Goal: Book appointment/travel/reservation

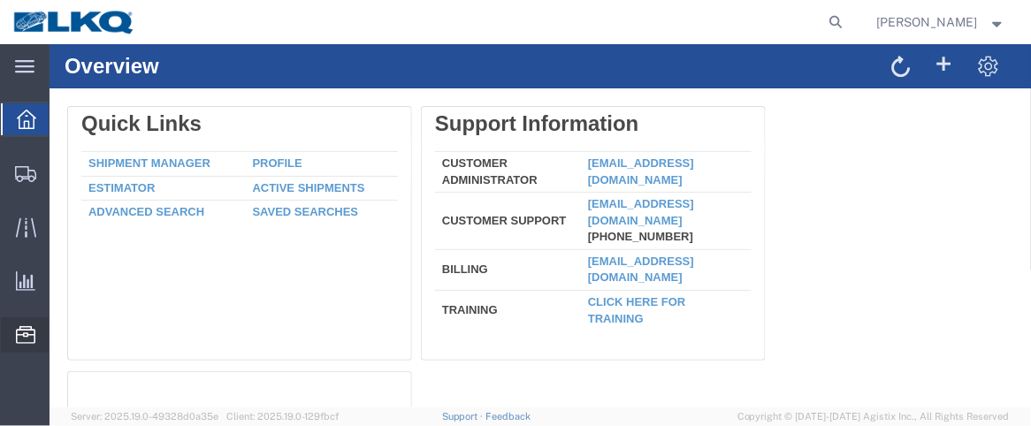
click at [0, 0] on span "Location Appointment" at bounding box center [0, 0] width 0 height 0
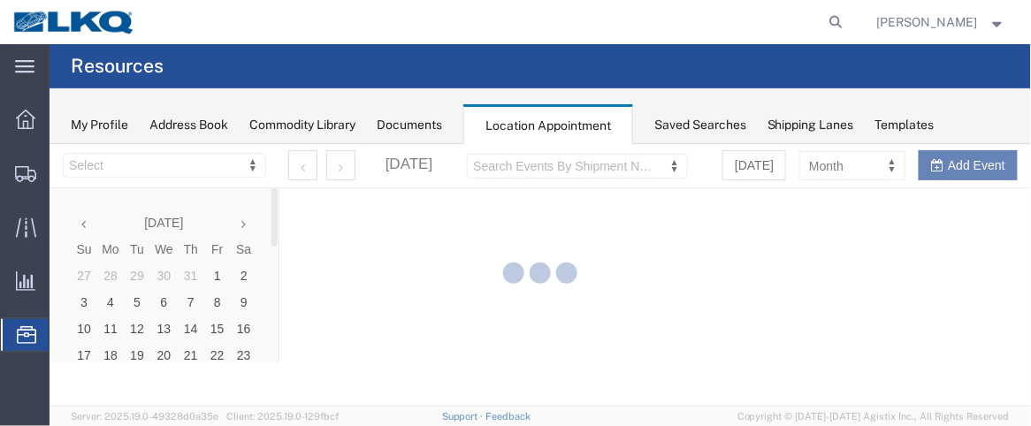
select select "28716"
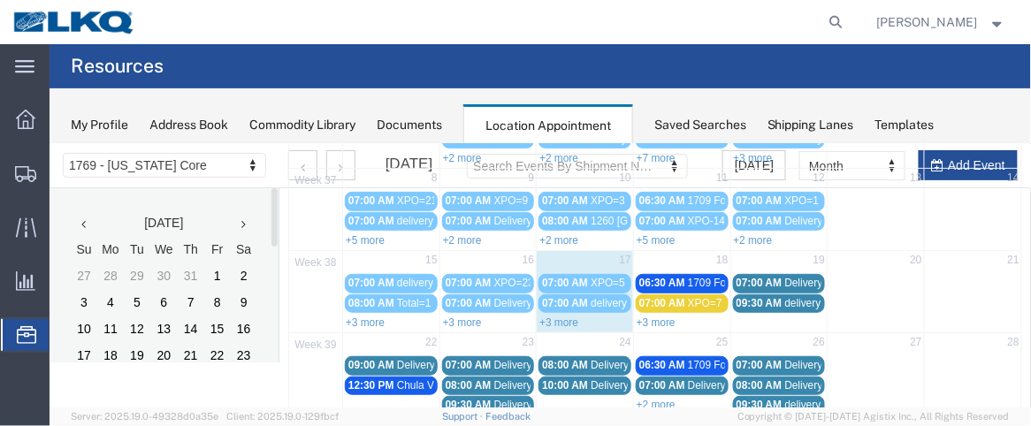
scroll to position [185, 0]
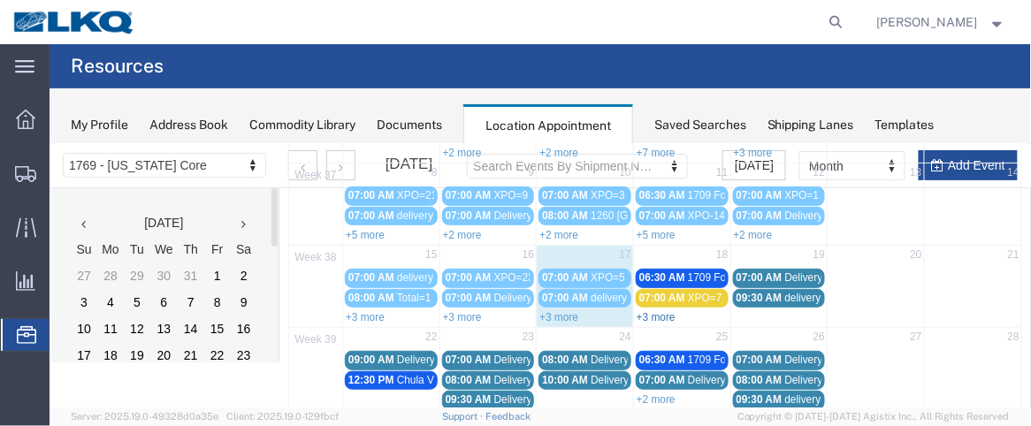
click at [664, 310] on link "+3 more" at bounding box center [655, 316] width 39 height 12
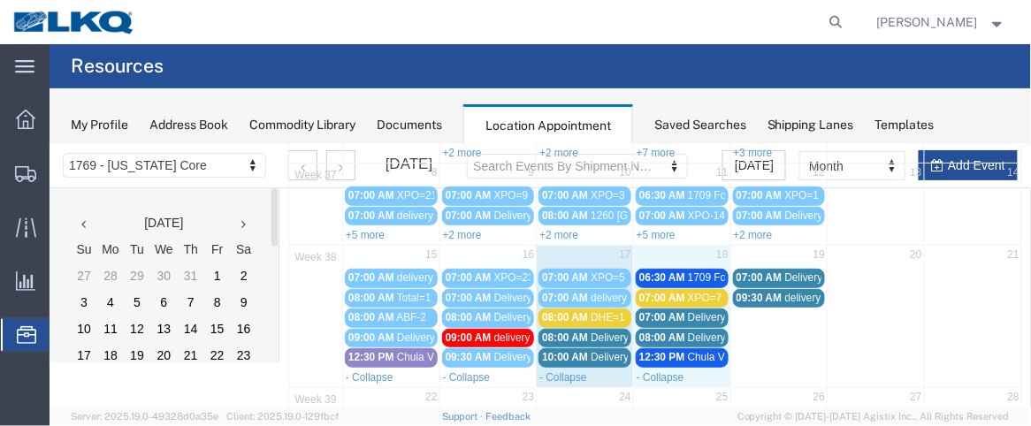
click at [685, 245] on td "18" at bounding box center [680, 256] width 97 height 22
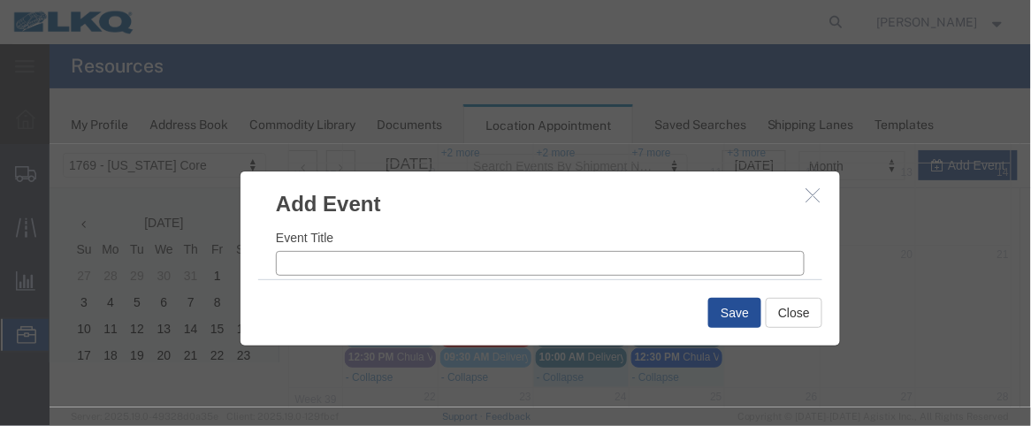
click at [368, 265] on input "Event Title" at bounding box center [539, 262] width 529 height 25
type input "d"
type input "DHE=1"
click at [570, 258] on input "2:04 PM" at bounding box center [677, 256] width 251 height 25
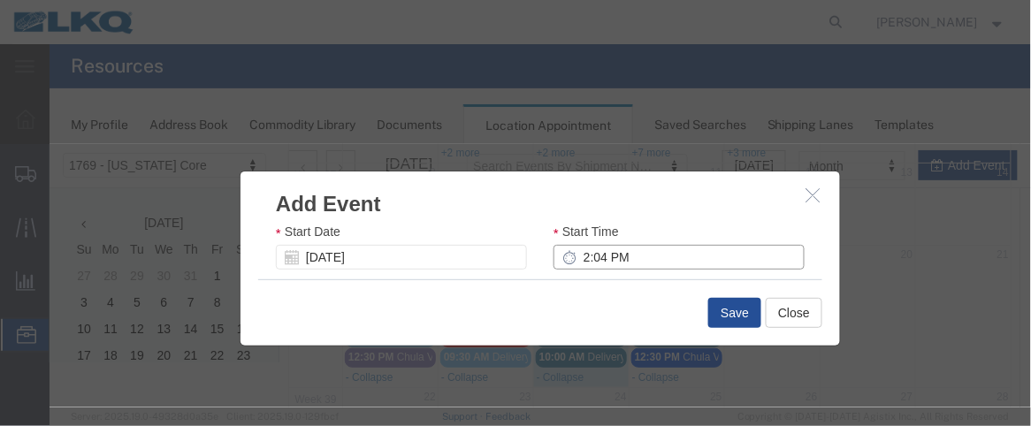
type input "8:04 PM"
type input "9:04 PM"
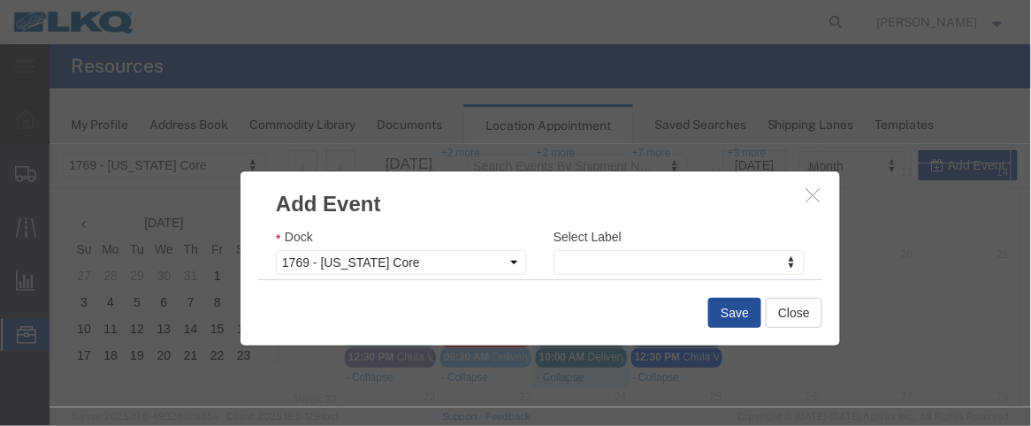
scroll to position [315, 0]
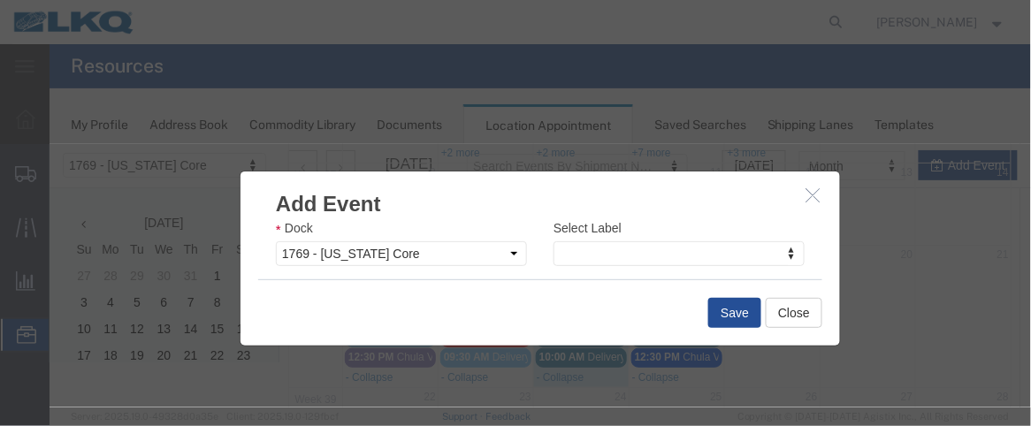
type input "8:00 AM"
type input "9:00 AM"
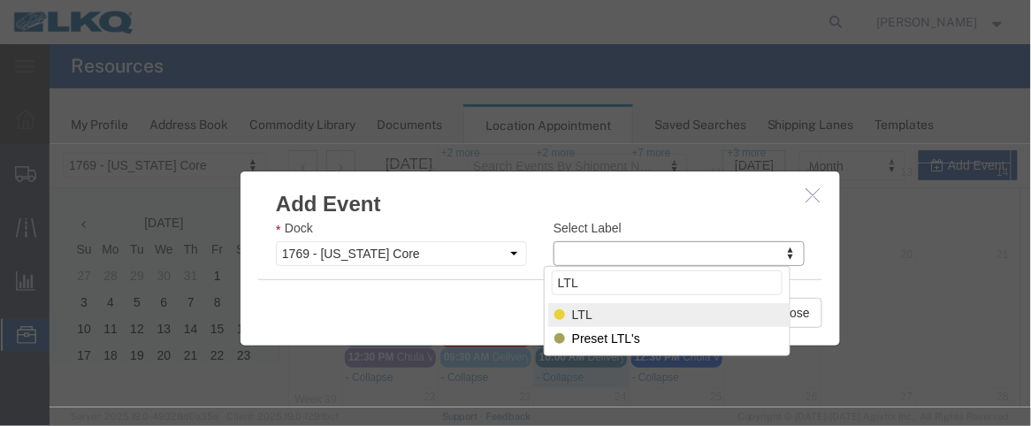
type input "LTL"
select select "25"
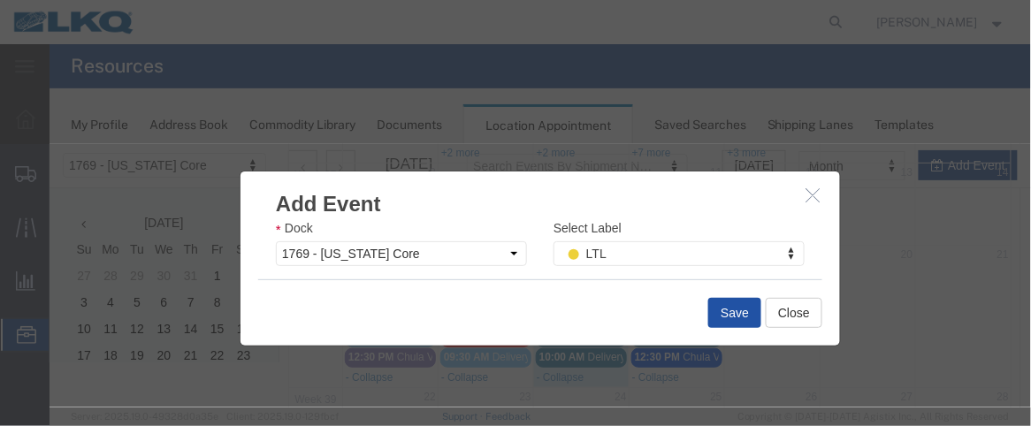
click at [727, 307] on button "Save" at bounding box center [733, 312] width 53 height 30
